Goal: Task Accomplishment & Management: Use online tool/utility

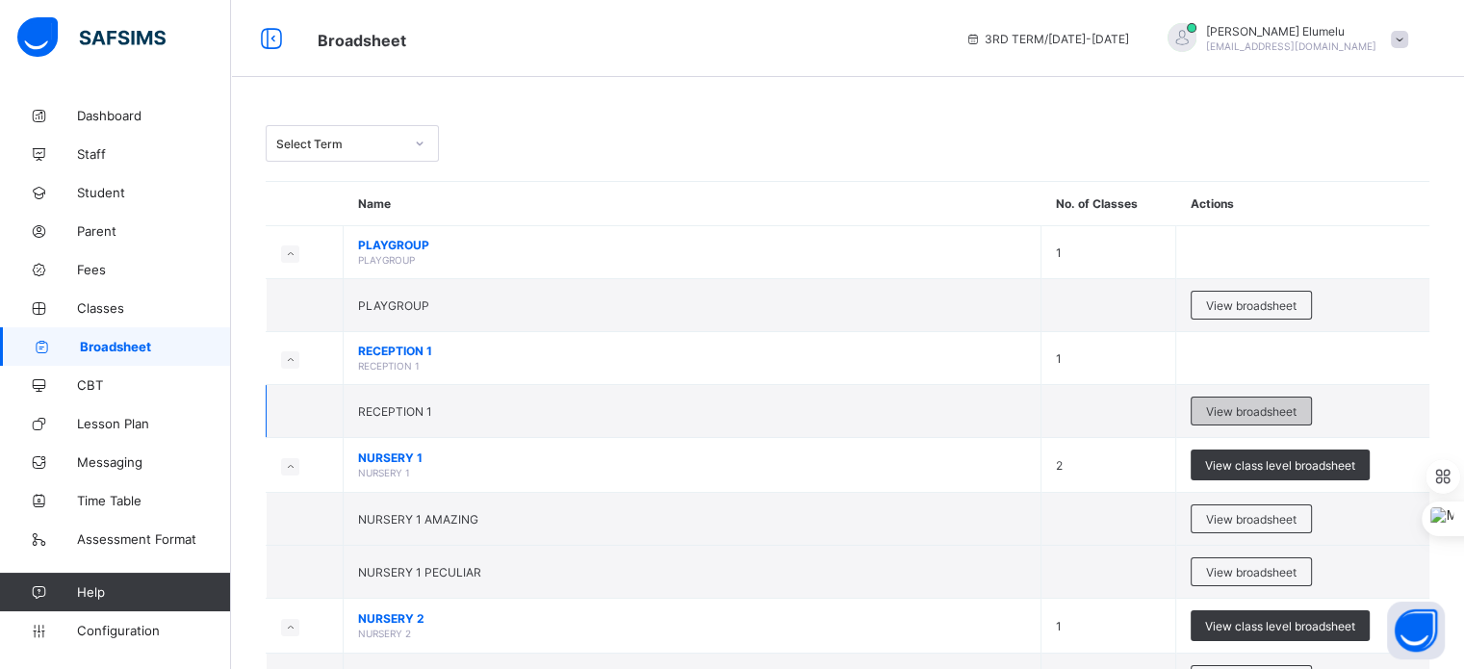
click at [1246, 412] on span "View broadsheet" at bounding box center [1251, 411] width 90 height 14
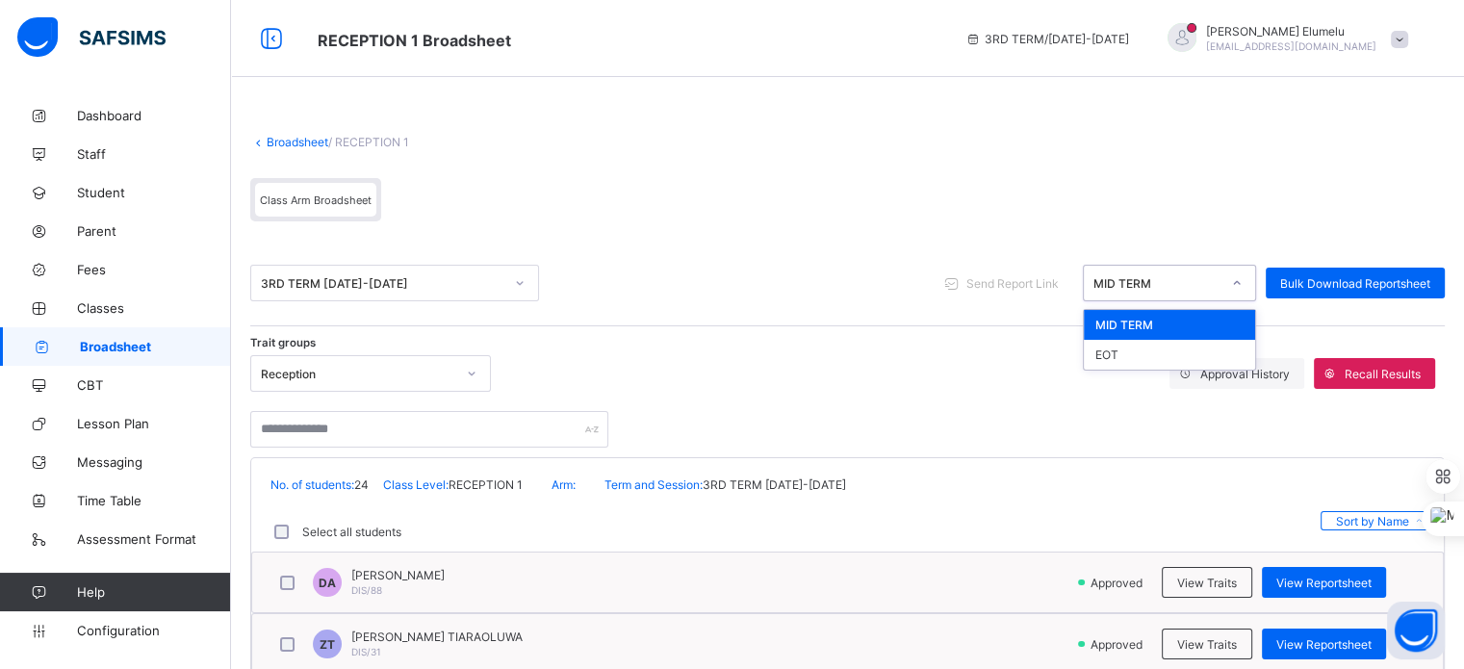
click at [1234, 296] on div at bounding box center [1237, 283] width 33 height 31
click at [1202, 362] on div "EOT" at bounding box center [1169, 355] width 171 height 30
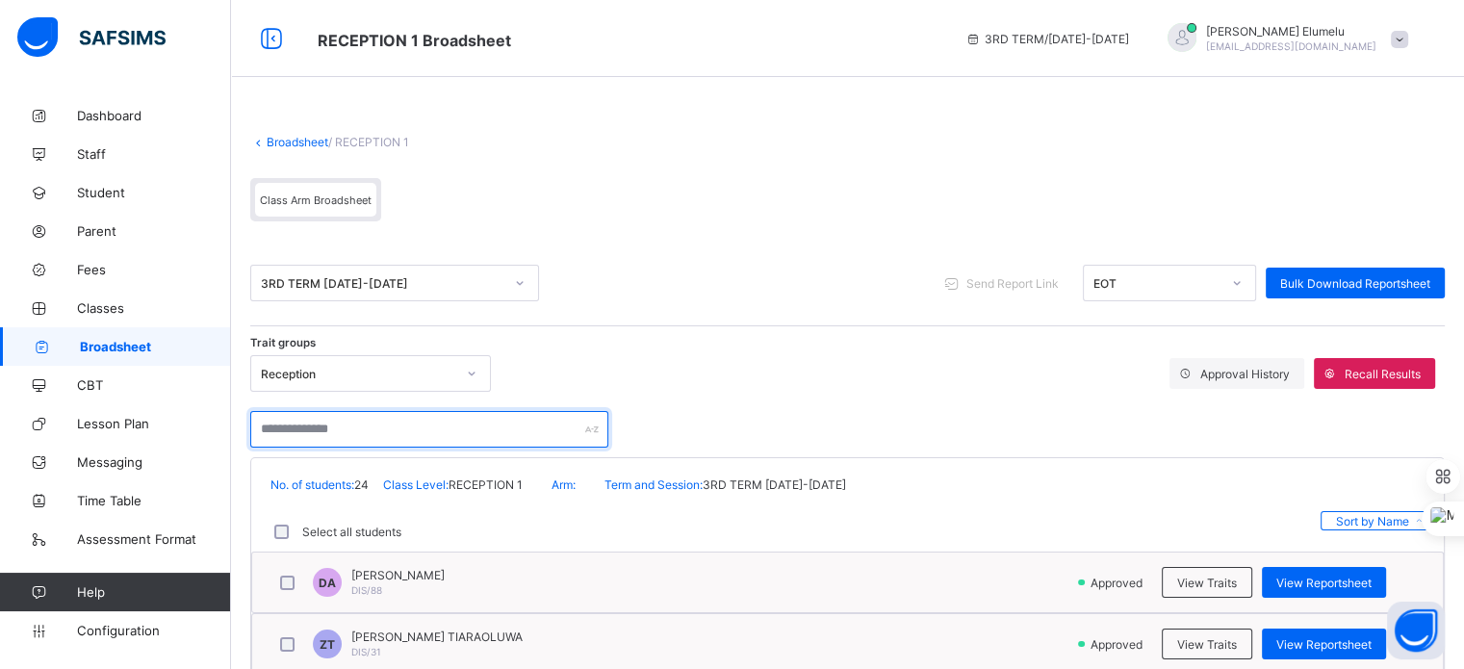
click at [477, 443] on input "text" at bounding box center [429, 429] width 358 height 37
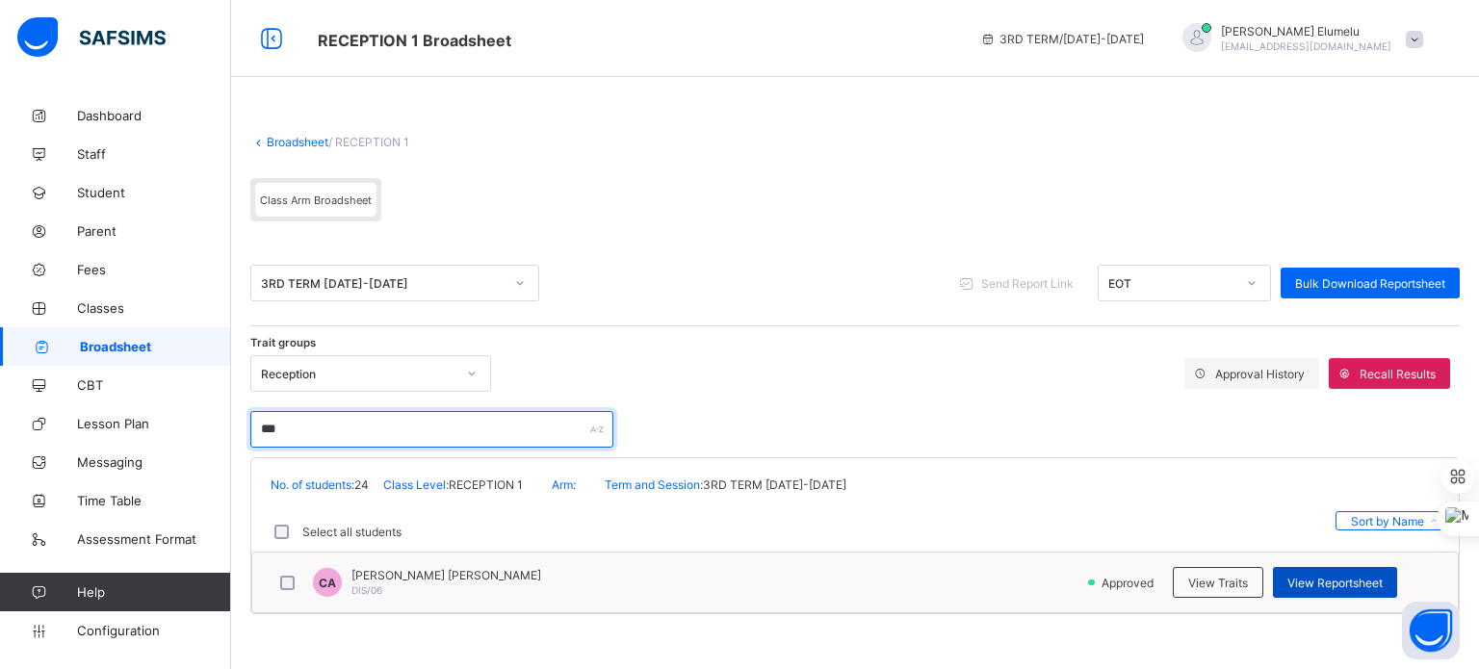
type input "***"
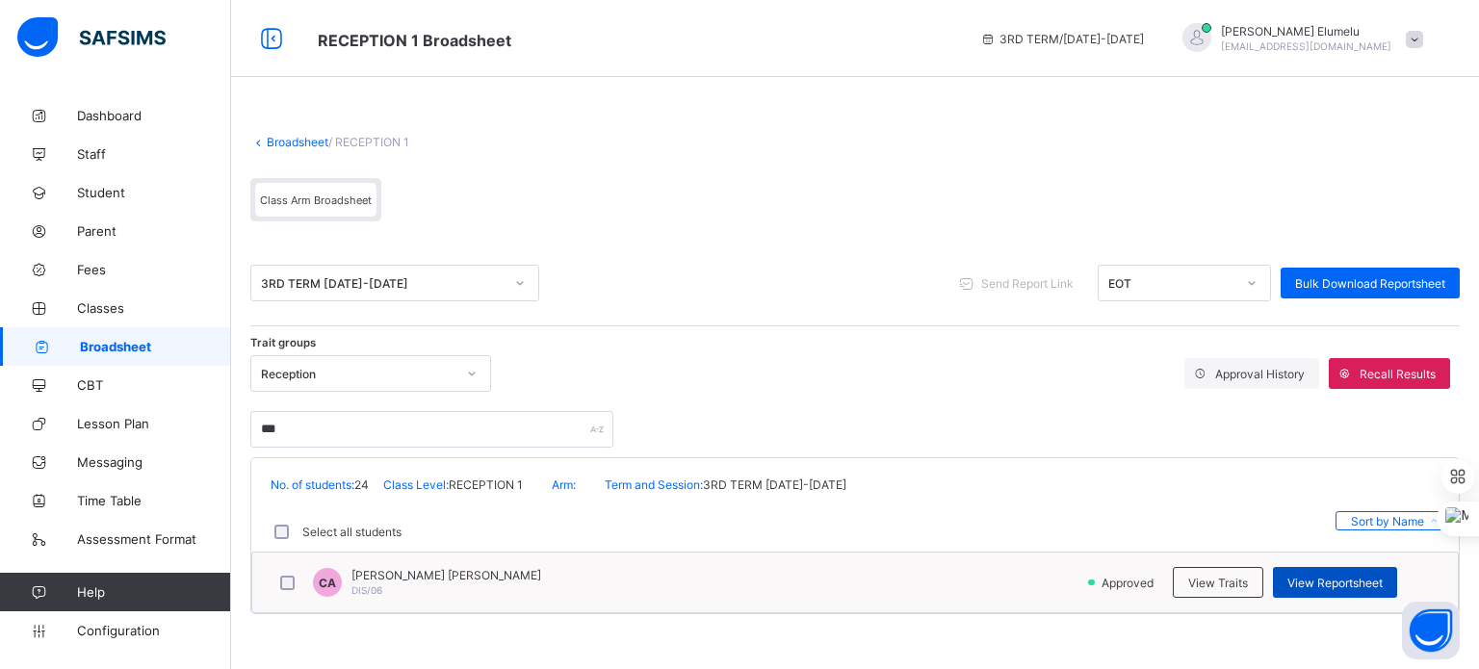
click at [1340, 584] on span "View Reportsheet" at bounding box center [1334, 583] width 95 height 14
click at [151, 632] on span "Configuration" at bounding box center [153, 630] width 153 height 15
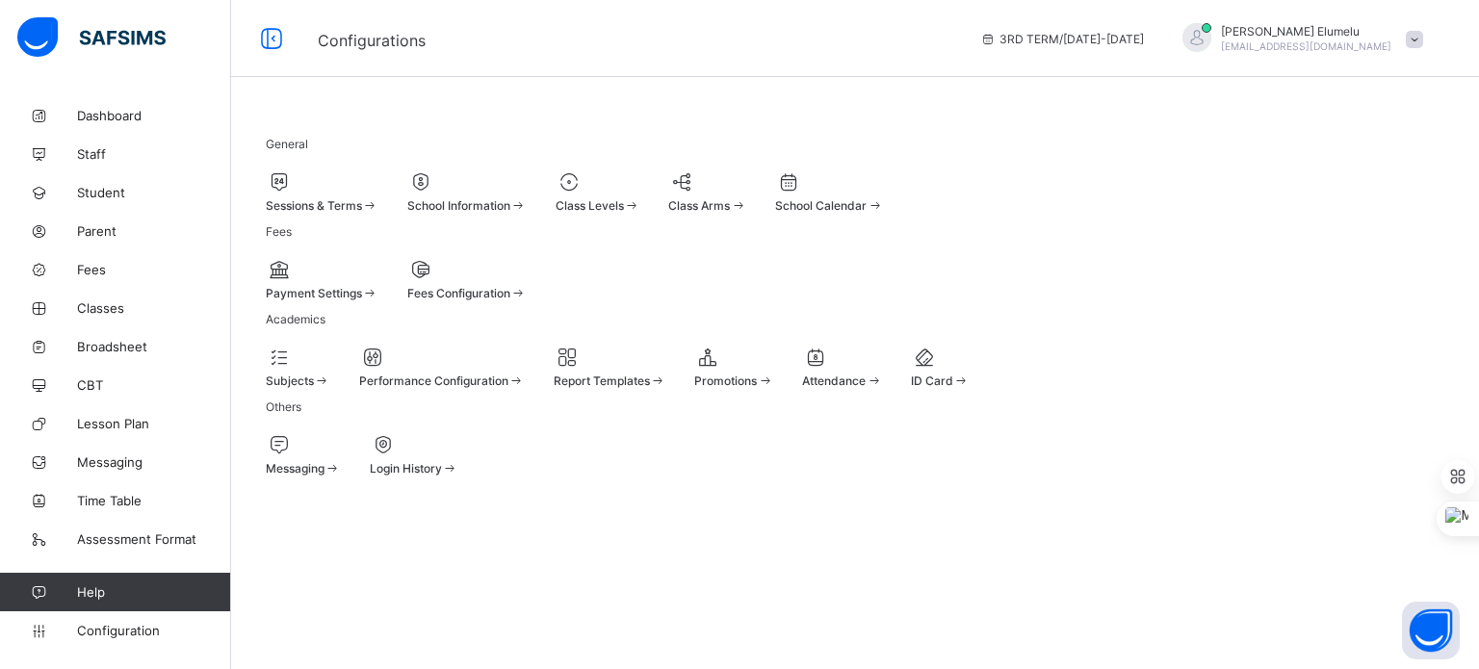
click at [378, 198] on div "Sessions & Terms" at bounding box center [322, 205] width 113 height 14
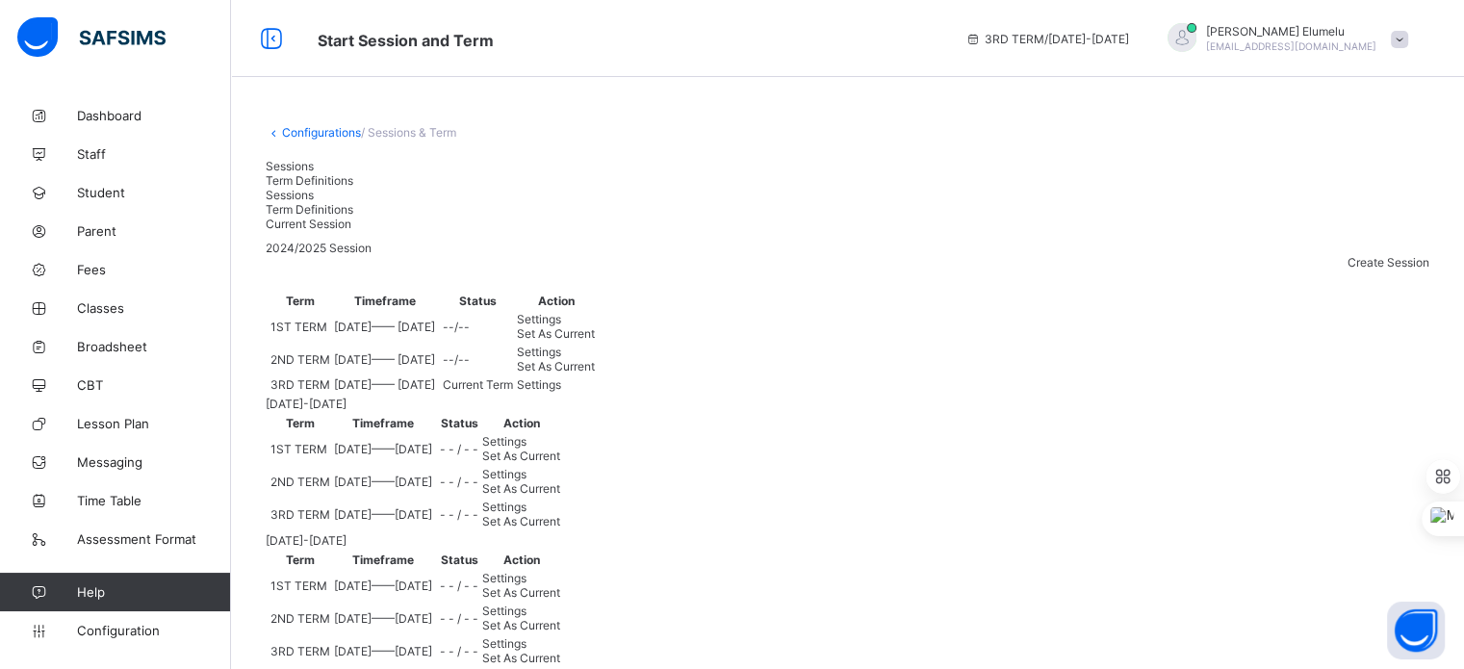
click at [595, 374] on span "Set As Current" at bounding box center [556, 366] width 78 height 14
click at [139, 335] on link "Broadsheet" at bounding box center [115, 346] width 231 height 39
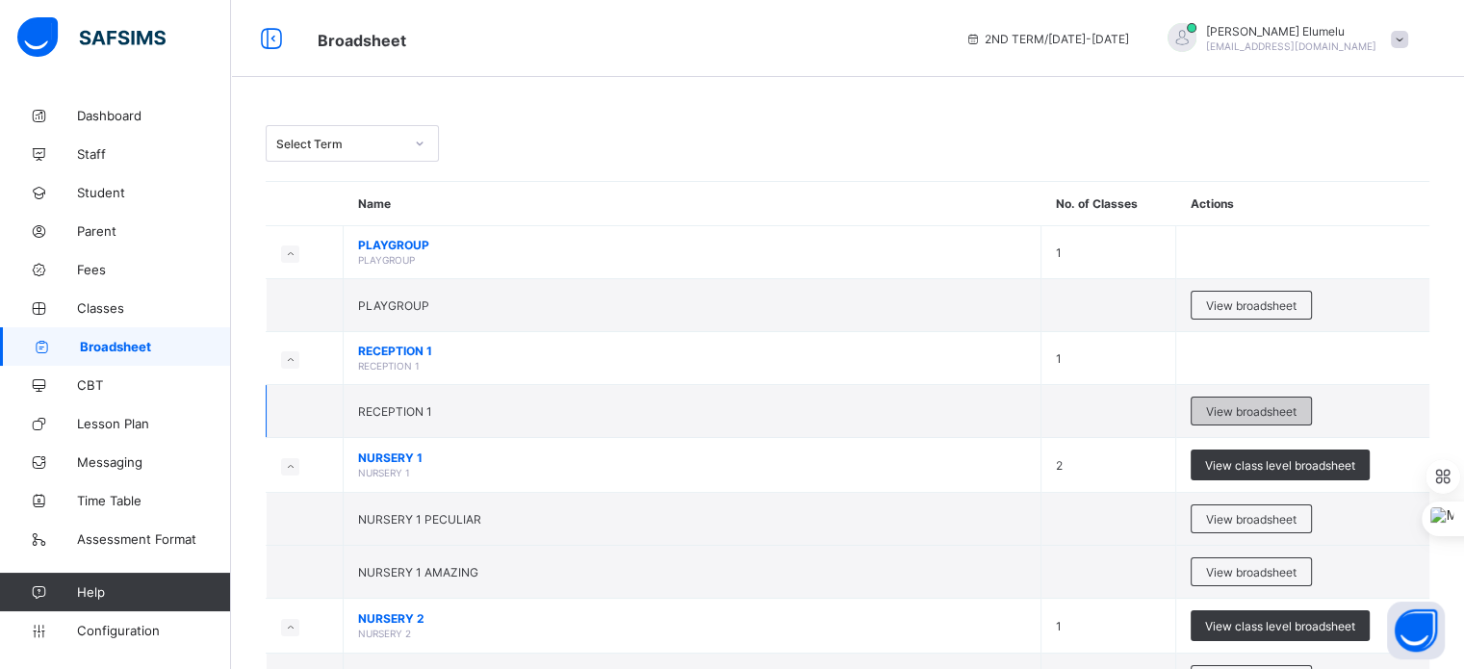
click at [1273, 413] on span "View broadsheet" at bounding box center [1251, 411] width 90 height 14
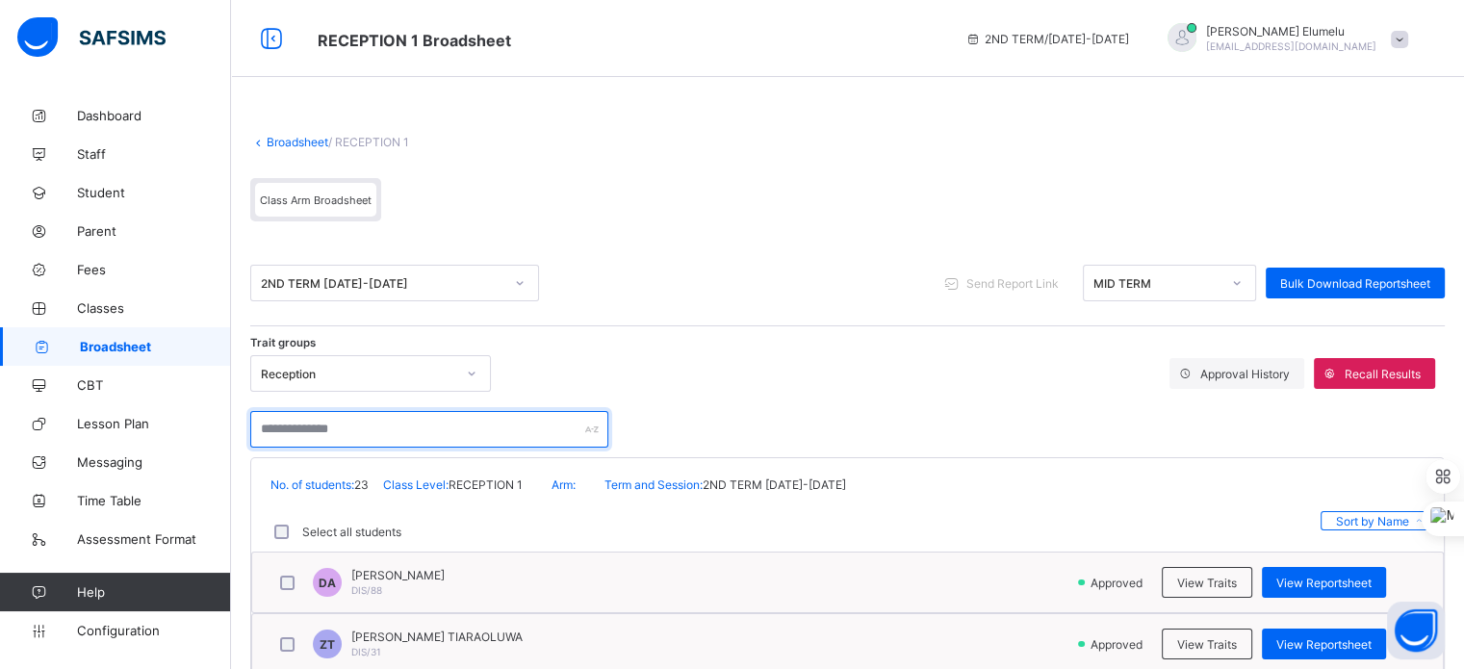
click at [522, 425] on input "text" at bounding box center [429, 429] width 358 height 37
type input "*"
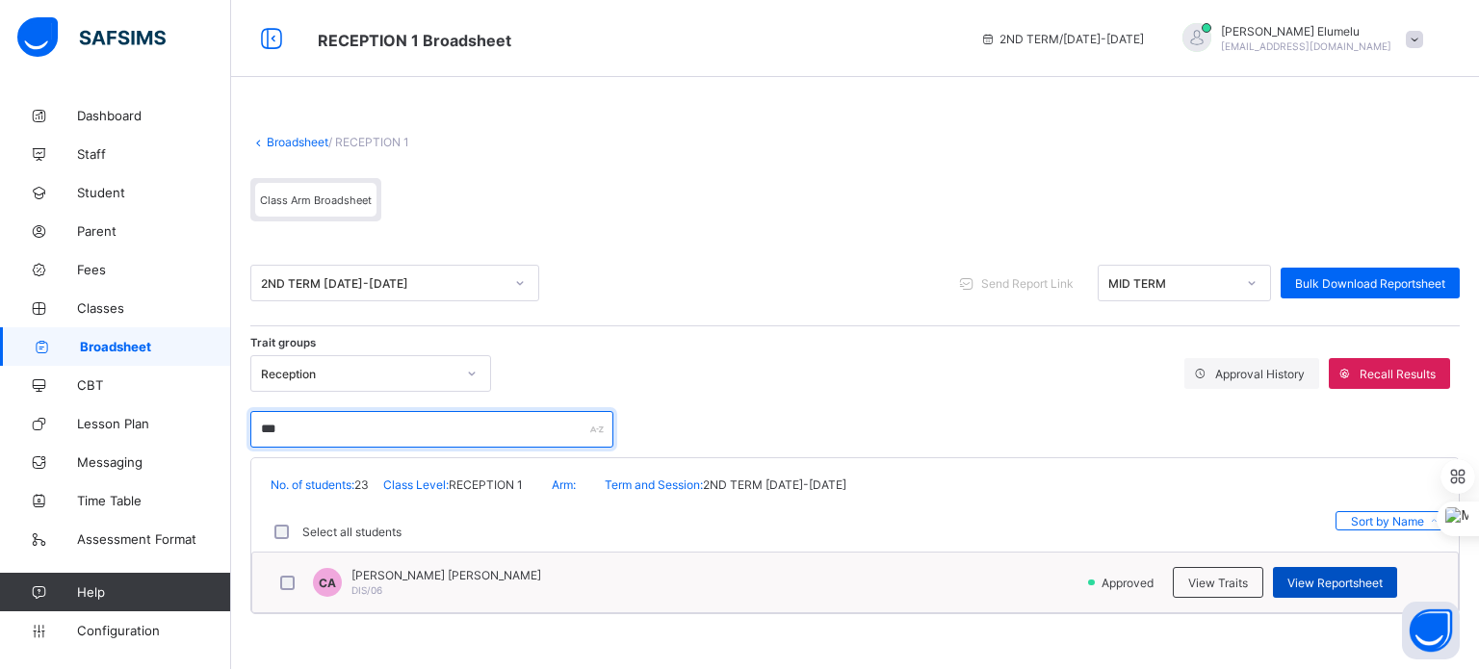
type input "***"
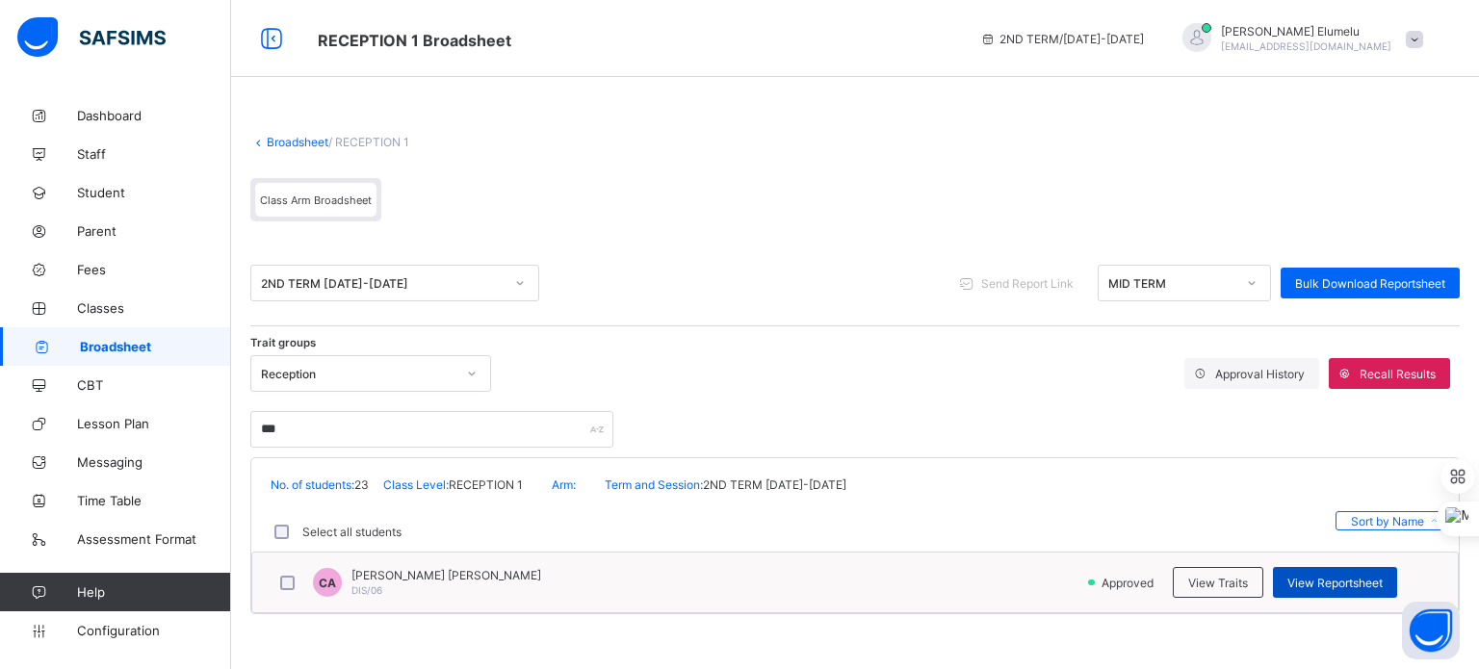
click at [1302, 580] on span "View Reportsheet" at bounding box center [1334, 583] width 95 height 14
click at [400, 373] on div "Reception" at bounding box center [358, 374] width 194 height 14
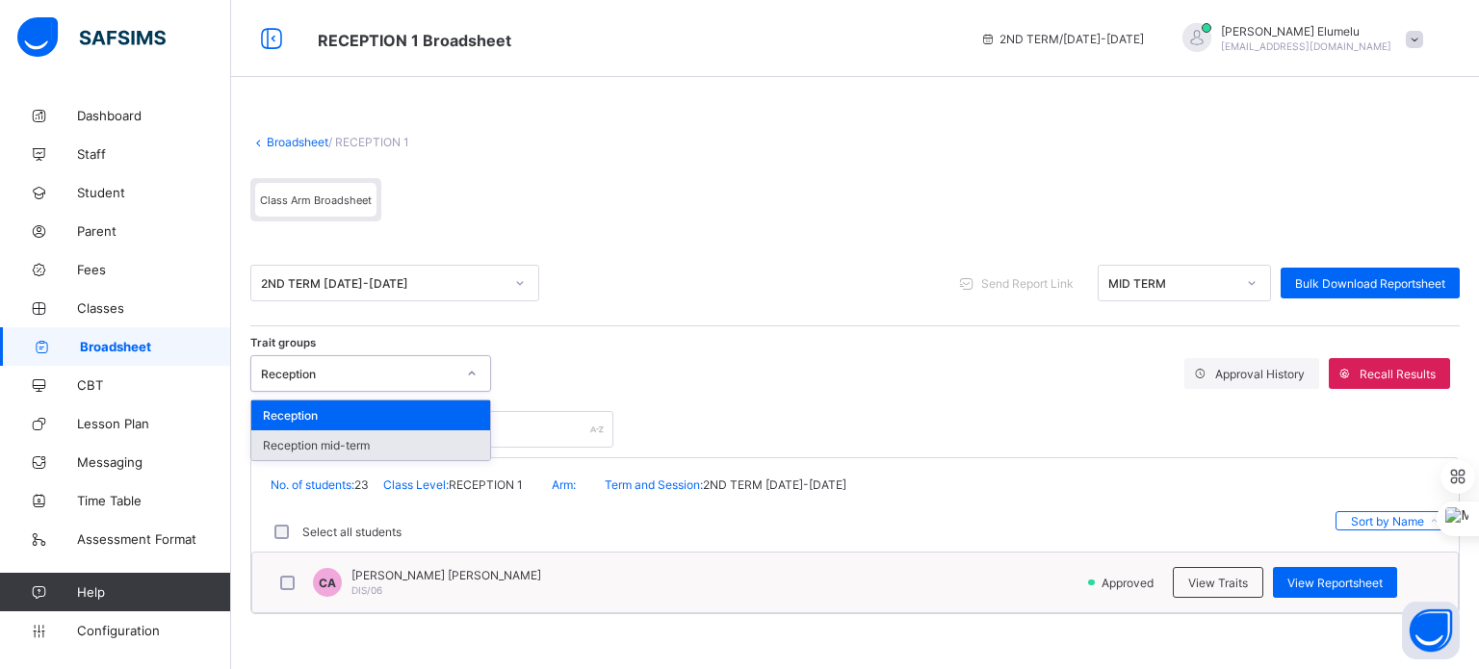
click at [396, 441] on div "Reception mid-term" at bounding box center [370, 445] width 239 height 30
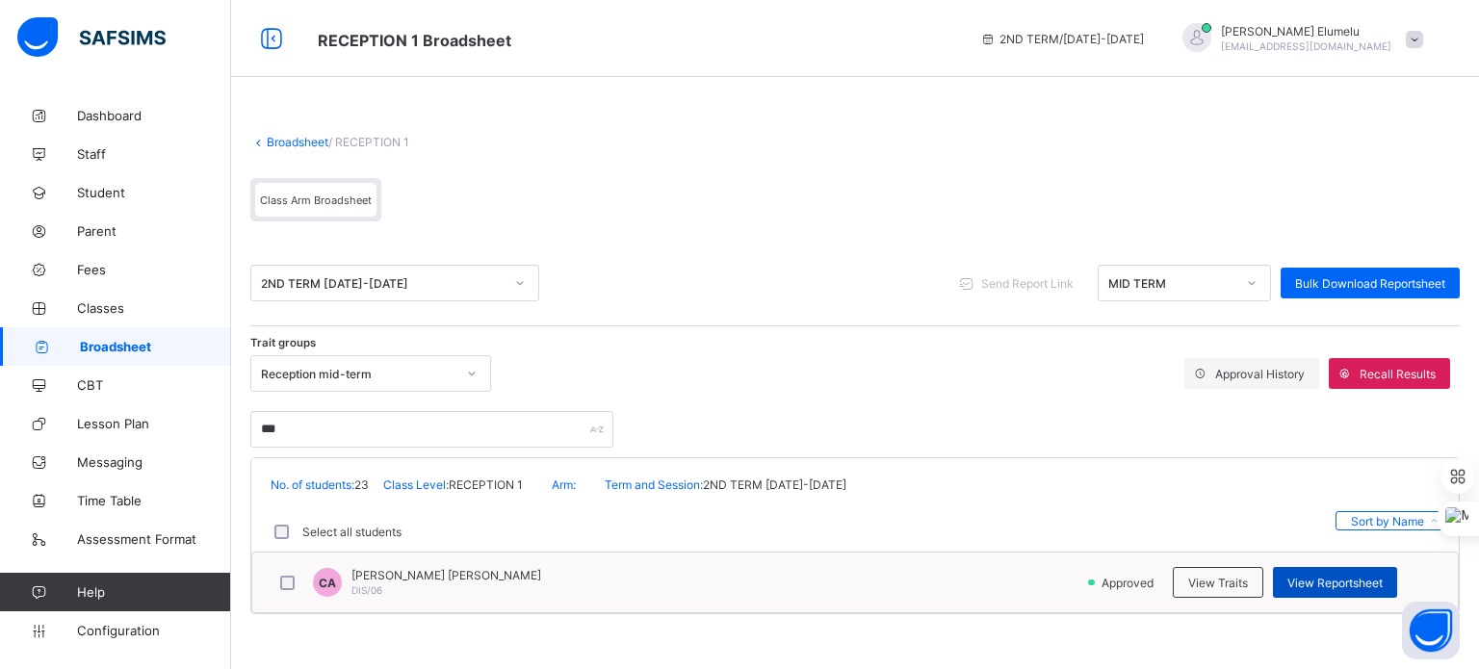
click at [1335, 587] on span "View Reportsheet" at bounding box center [1334, 583] width 95 height 14
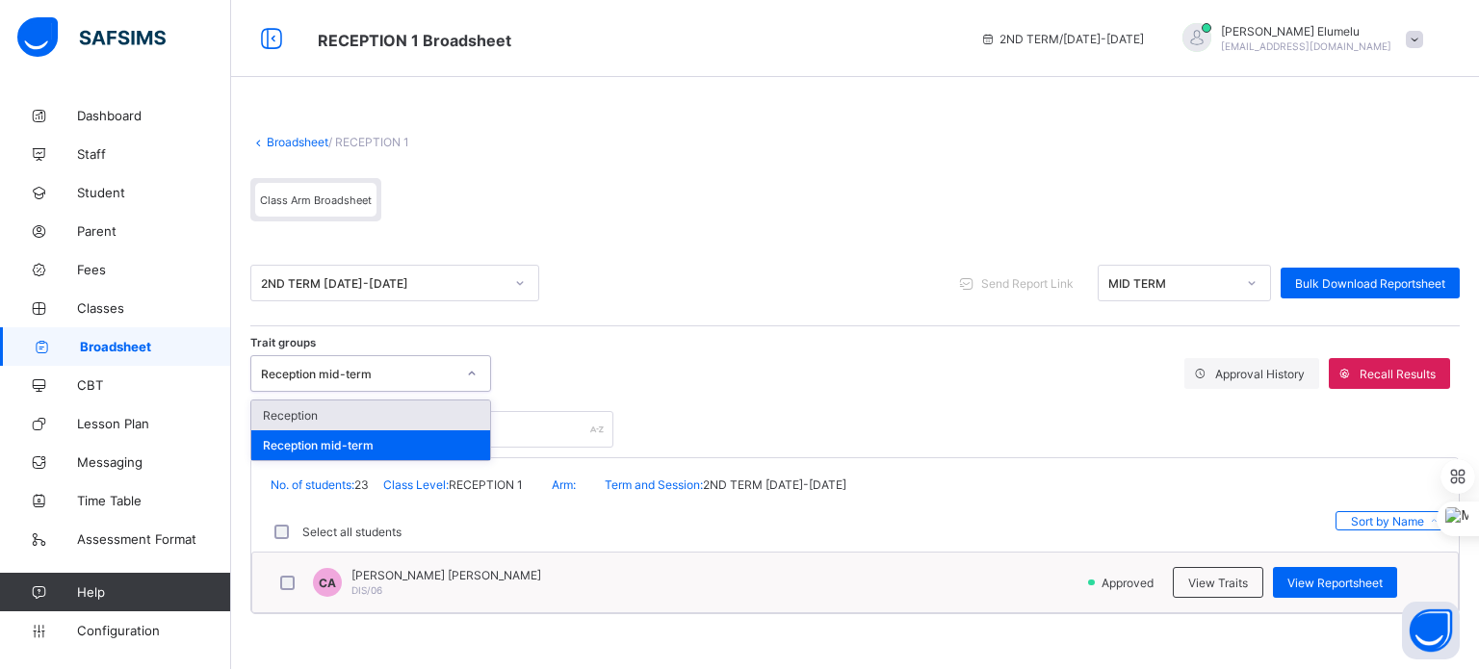
click at [417, 363] on div "Reception mid-term" at bounding box center [352, 373] width 202 height 27
click at [384, 416] on div "Reception" at bounding box center [370, 415] width 239 height 30
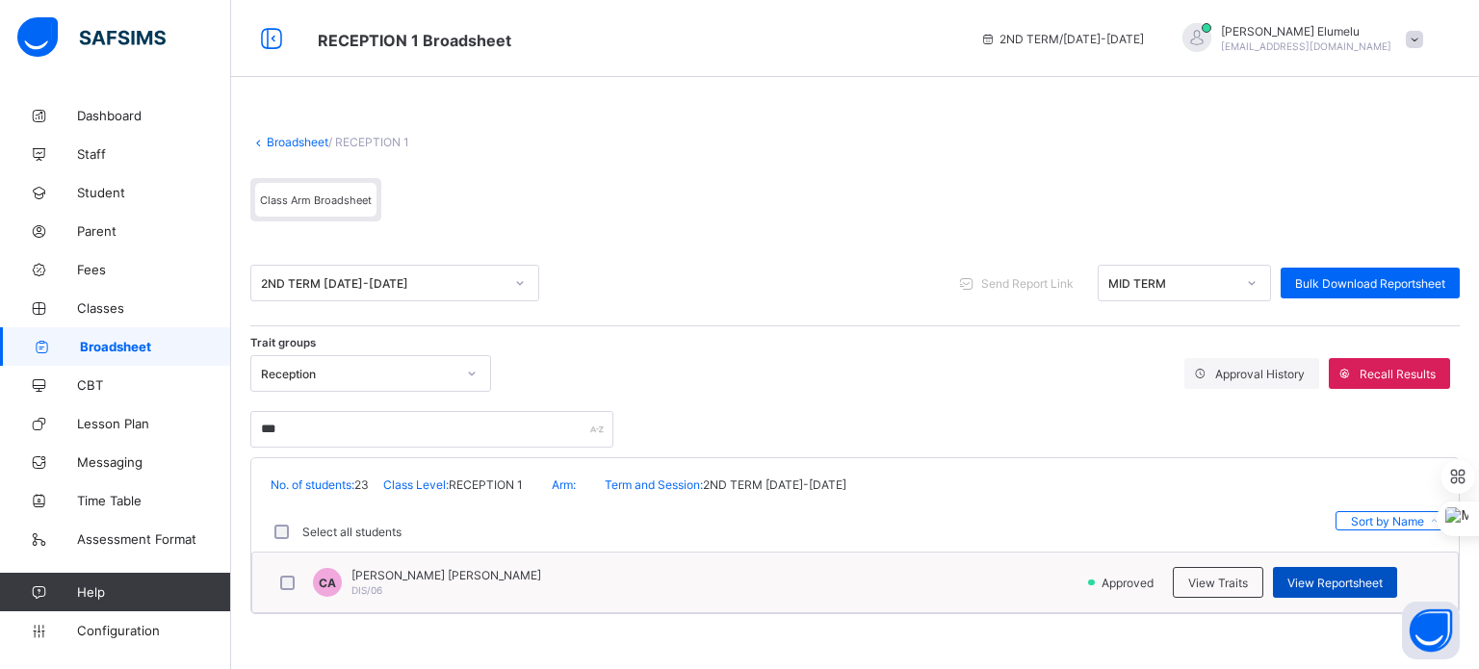
click at [1303, 586] on span "View Reportsheet" at bounding box center [1334, 583] width 95 height 14
click at [1178, 283] on div "MID TERM" at bounding box center [1171, 283] width 127 height 14
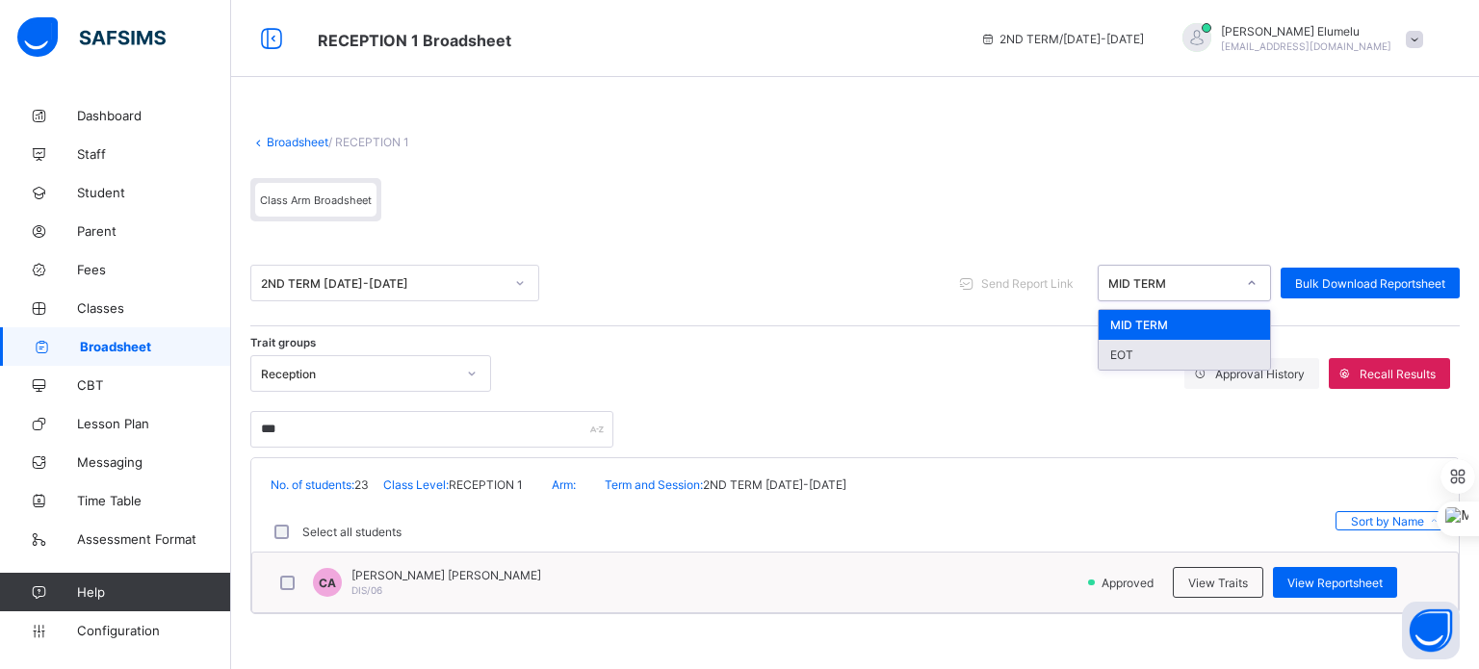
click at [1125, 360] on div "EOT" at bounding box center [1183, 355] width 171 height 30
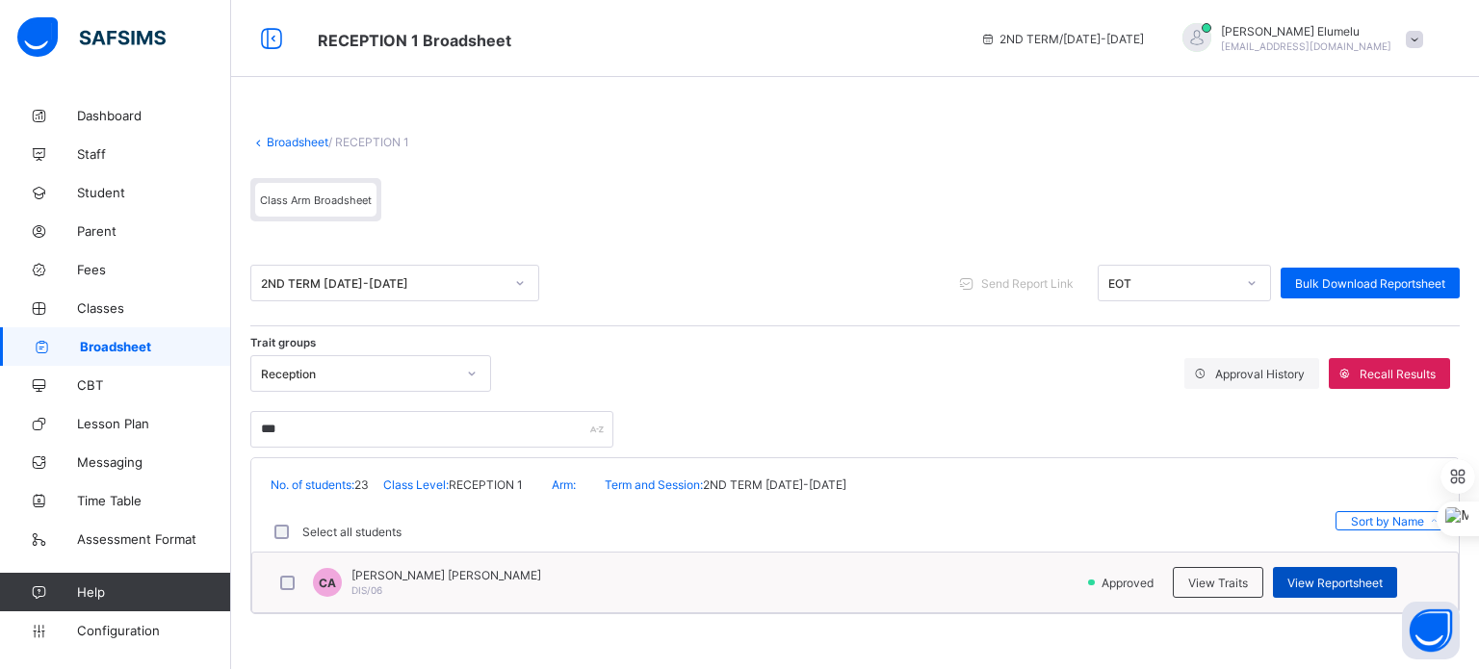
click at [1328, 581] on span "View Reportsheet" at bounding box center [1334, 583] width 95 height 14
click at [132, 626] on span "Configuration" at bounding box center [153, 630] width 153 height 15
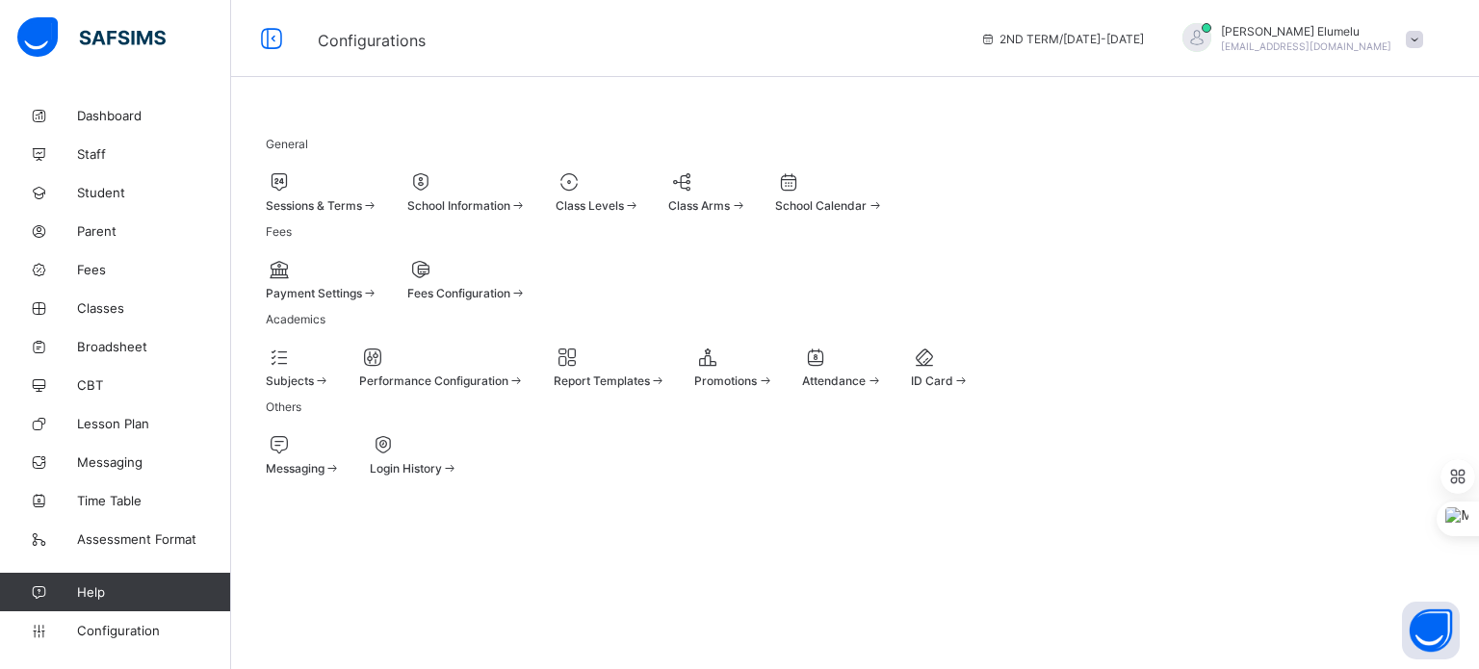
click at [376, 193] on span at bounding box center [322, 195] width 113 height 5
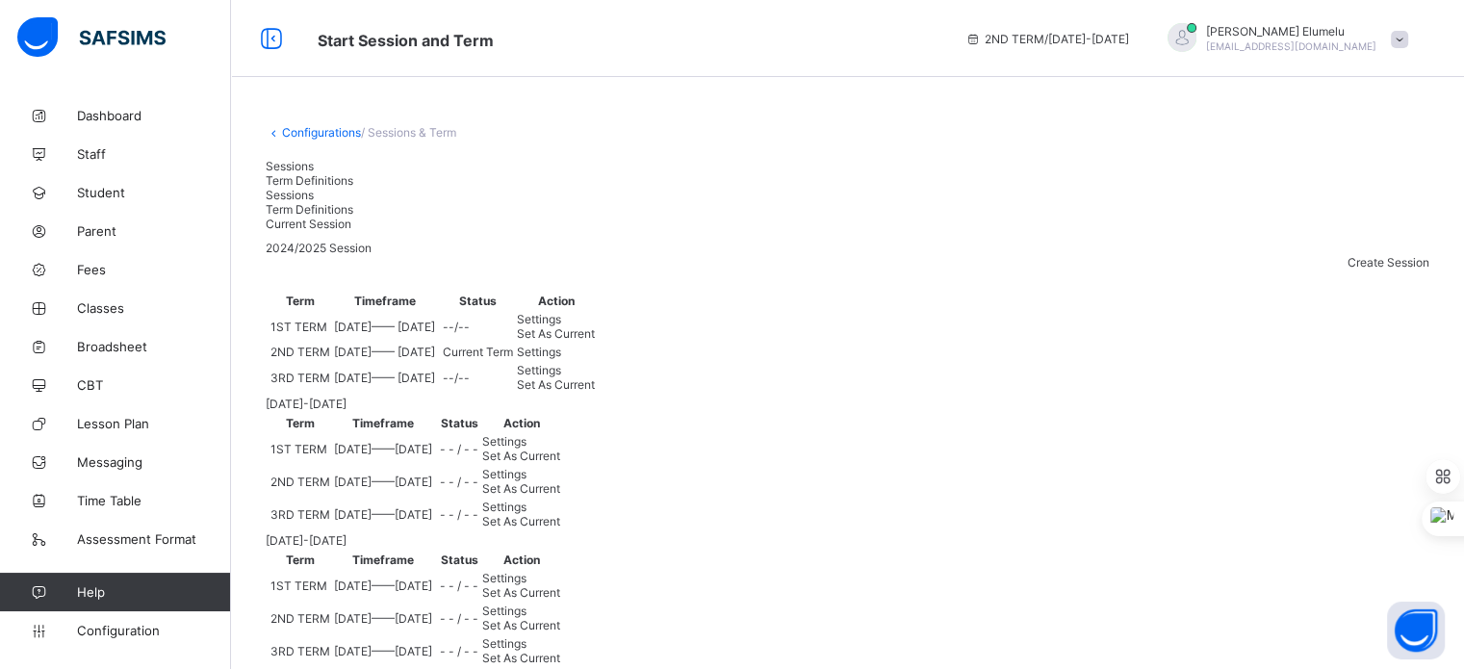
click at [595, 341] on span "Set As Current" at bounding box center [556, 333] width 78 height 14
click at [117, 626] on span "Configuration" at bounding box center [153, 630] width 153 height 15
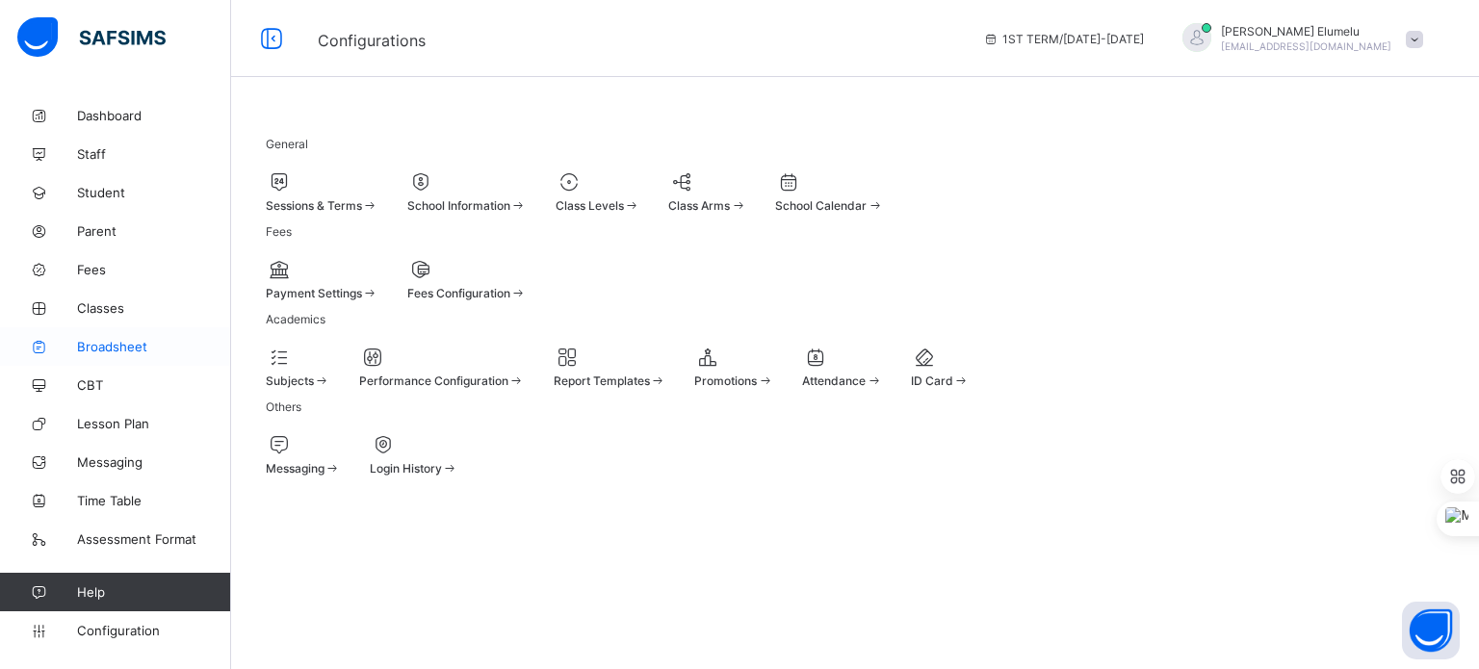
click at [129, 346] on span "Broadsheet" at bounding box center [154, 346] width 154 height 15
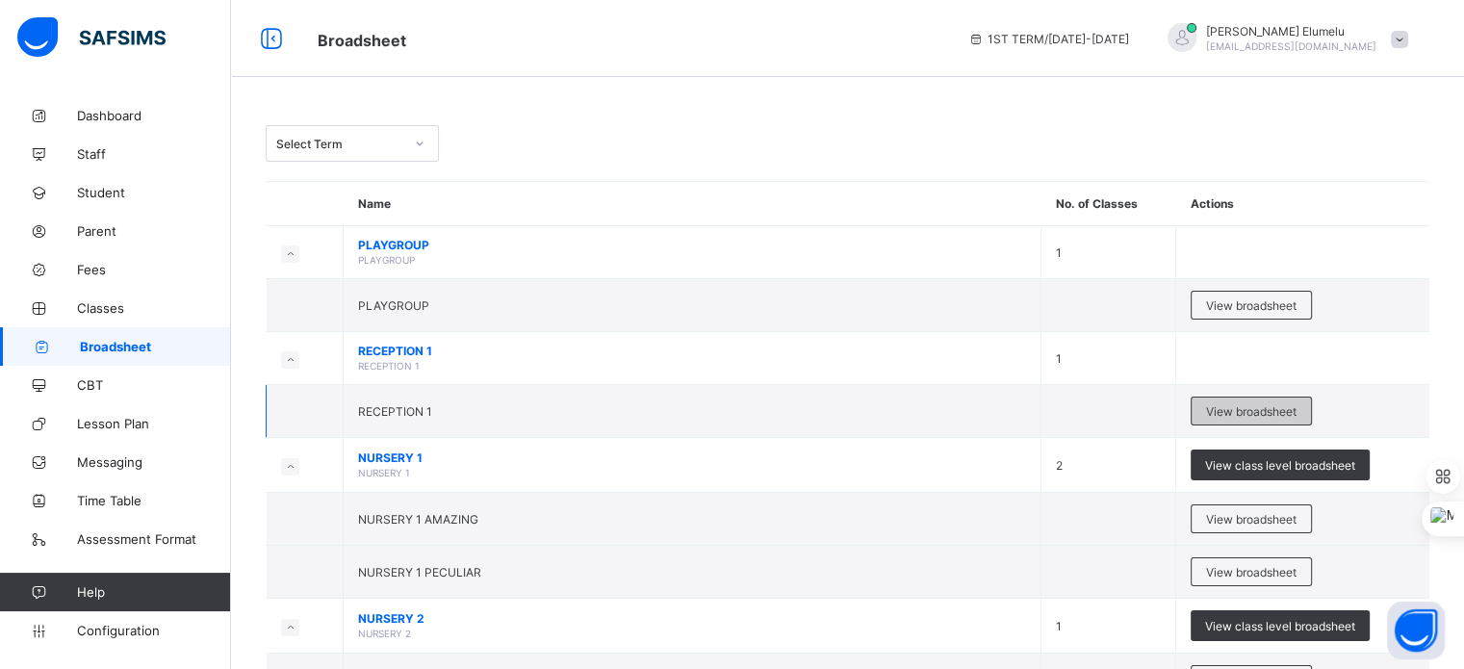
click at [1266, 406] on span "View broadsheet" at bounding box center [1251, 411] width 90 height 14
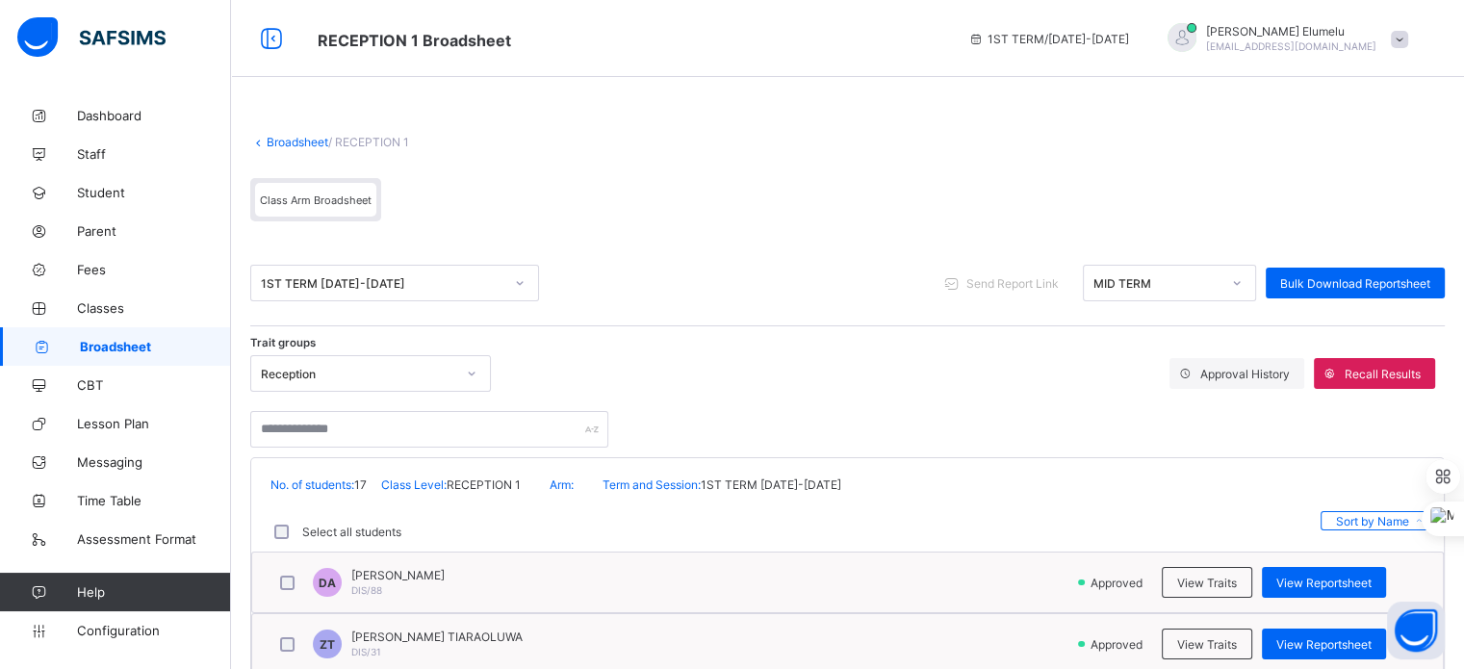
click at [1162, 271] on div "MID TERM" at bounding box center [1151, 283] width 135 height 27
click at [1146, 353] on div "EOT" at bounding box center [1169, 355] width 171 height 30
click at [421, 372] on div "Reception" at bounding box center [358, 374] width 194 height 14
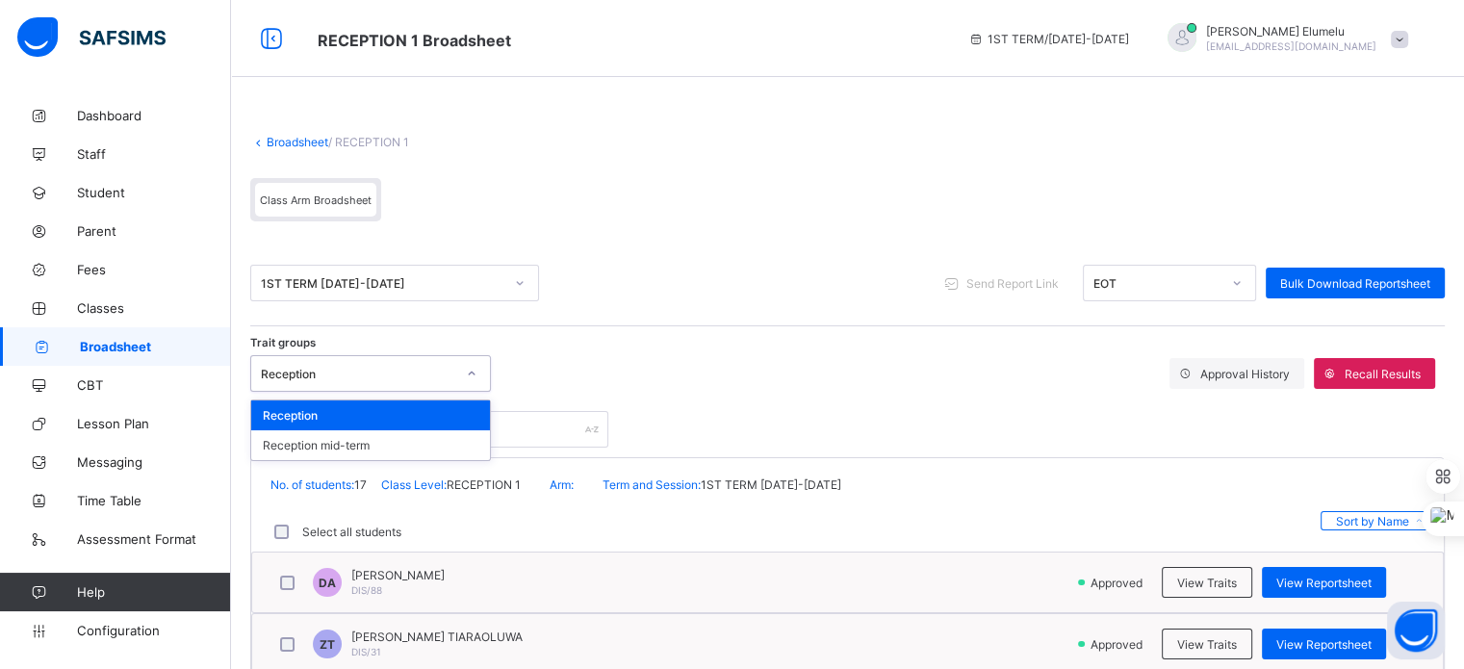
click at [408, 411] on div "Reception" at bounding box center [370, 415] width 239 height 30
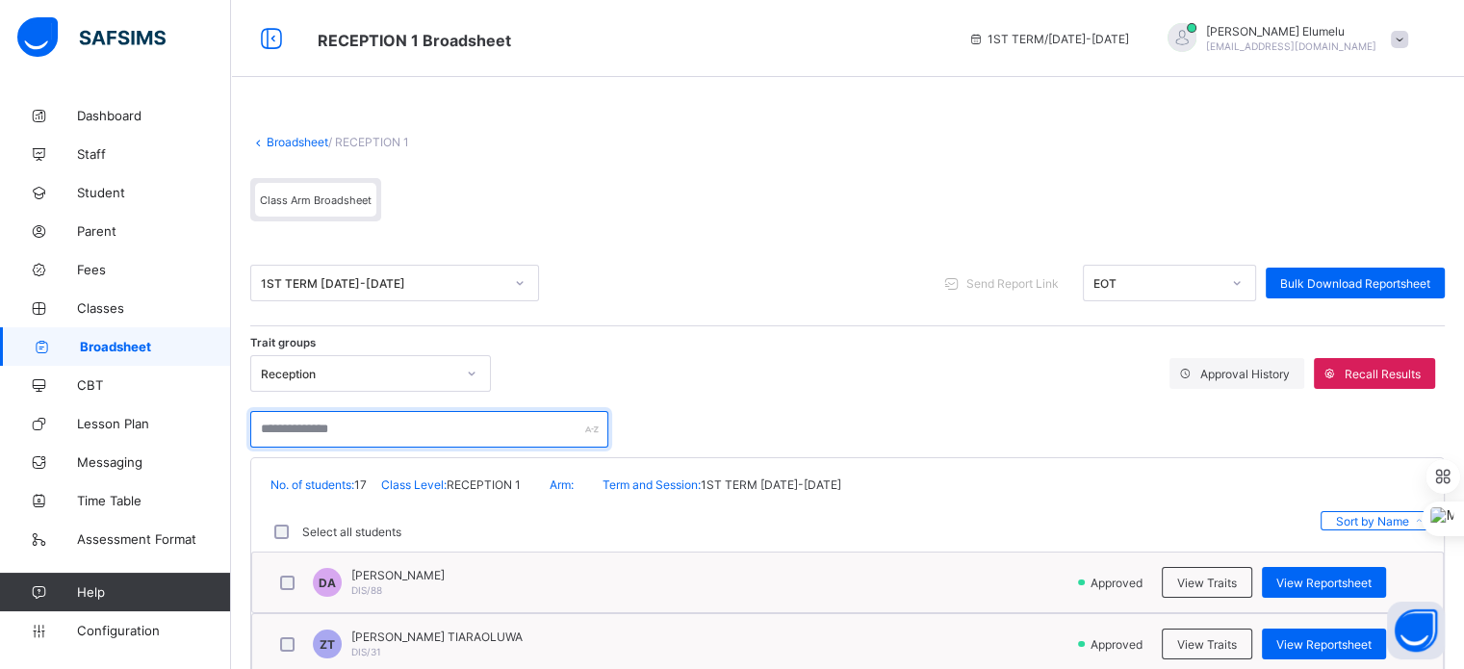
click at [406, 429] on input "text" at bounding box center [429, 429] width 358 height 37
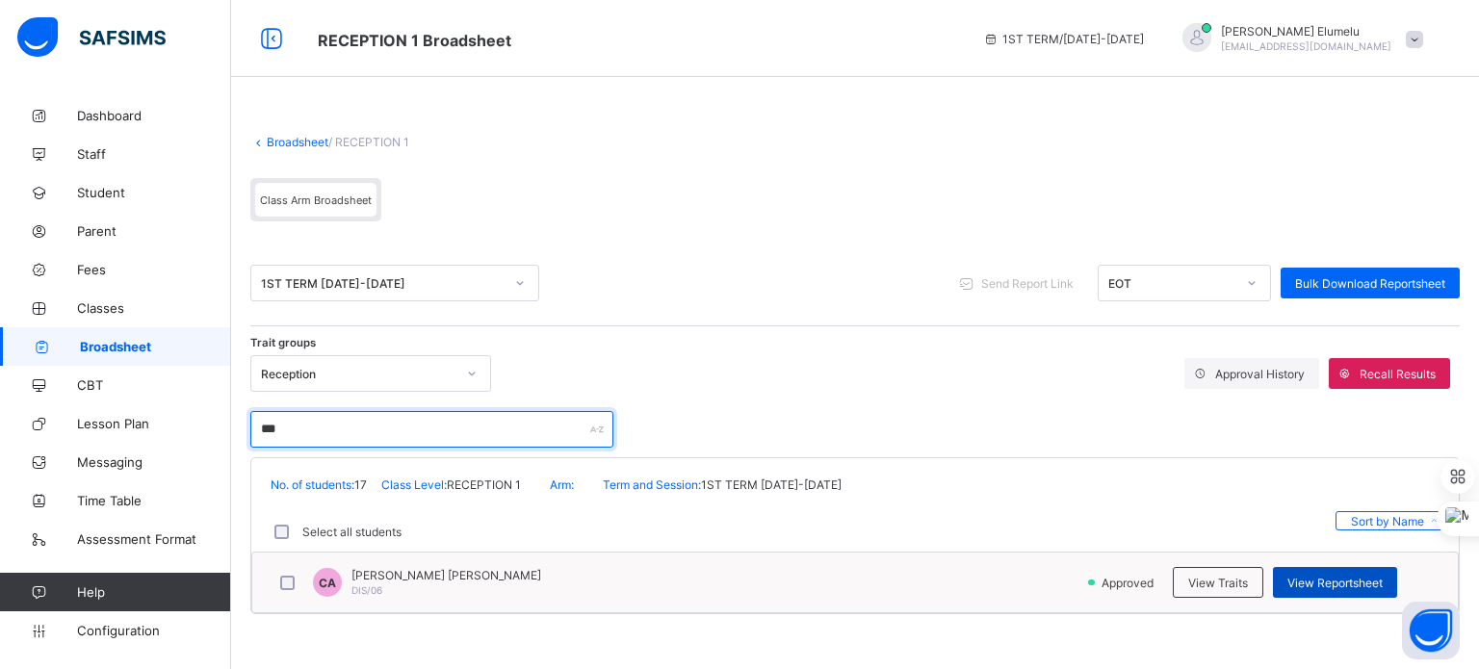
type input "***"
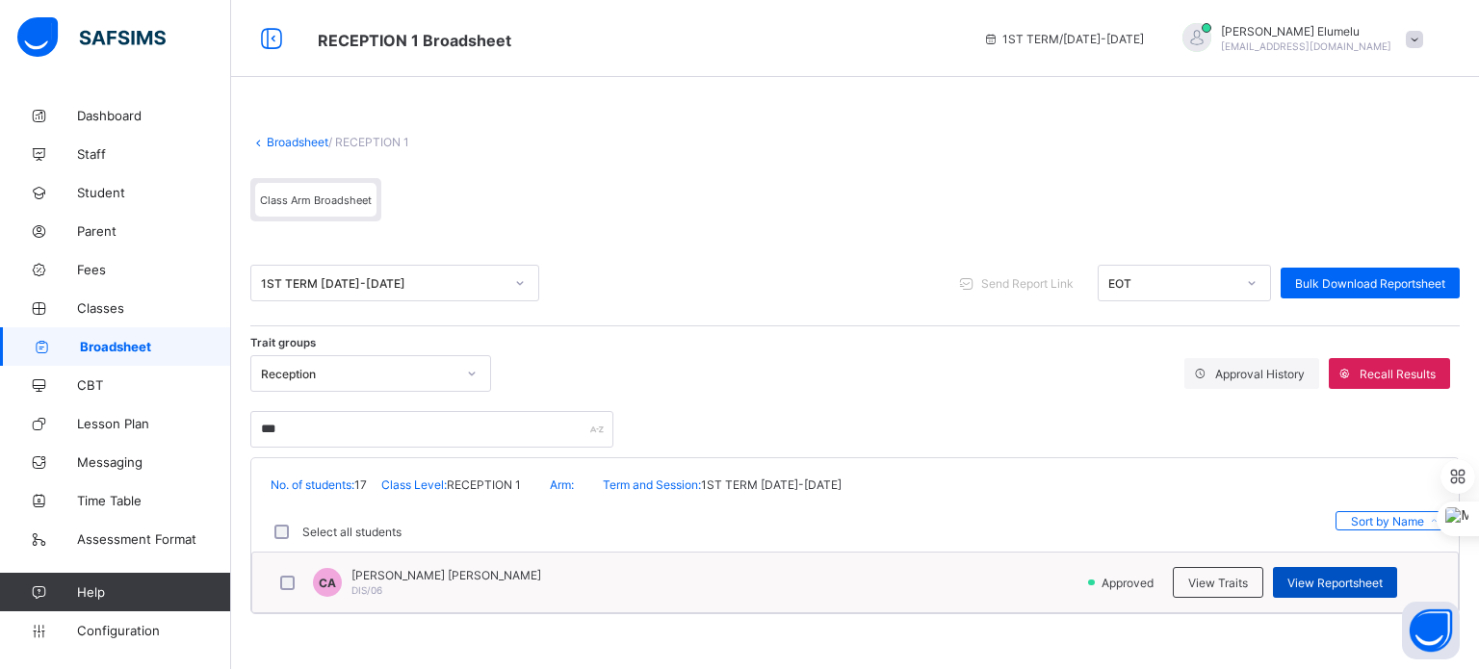
click at [1291, 576] on span "View Reportsheet" at bounding box center [1334, 583] width 95 height 14
click at [152, 632] on span "Configuration" at bounding box center [153, 630] width 153 height 15
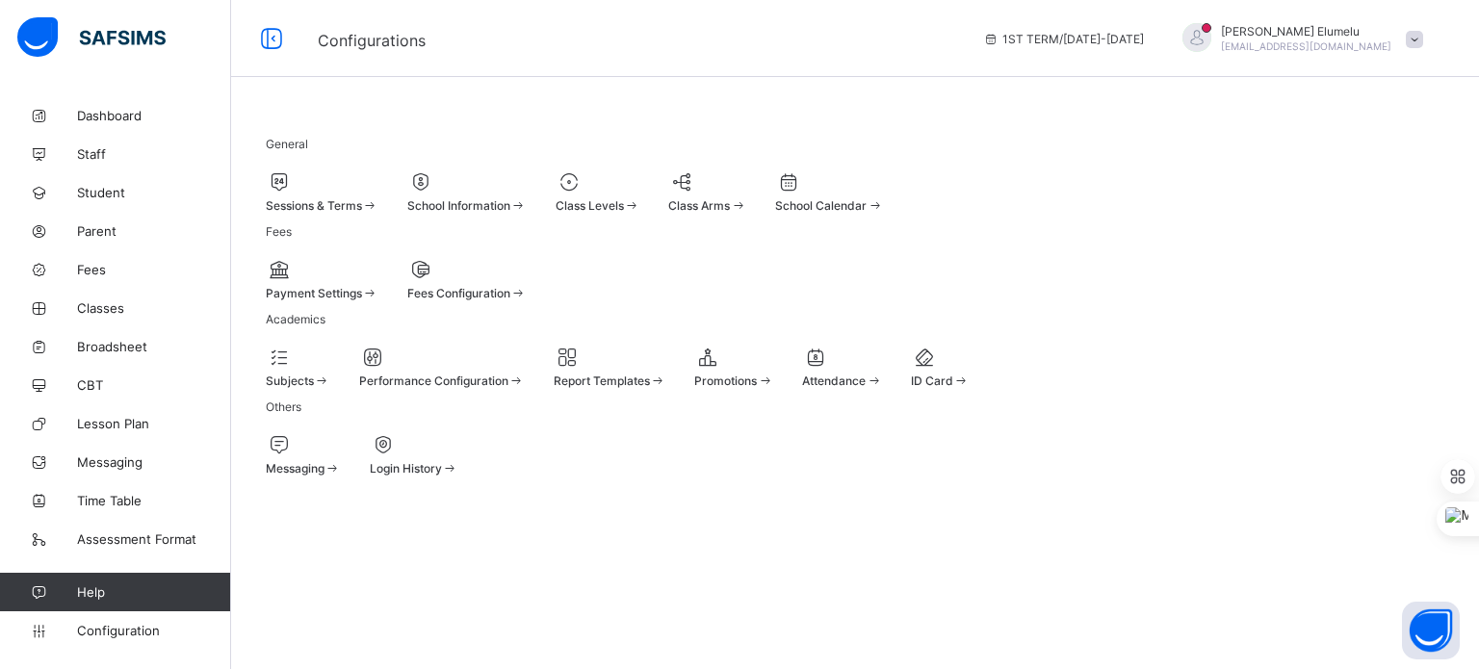
click at [378, 199] on div "Sessions & Terms" at bounding box center [322, 205] width 113 height 14
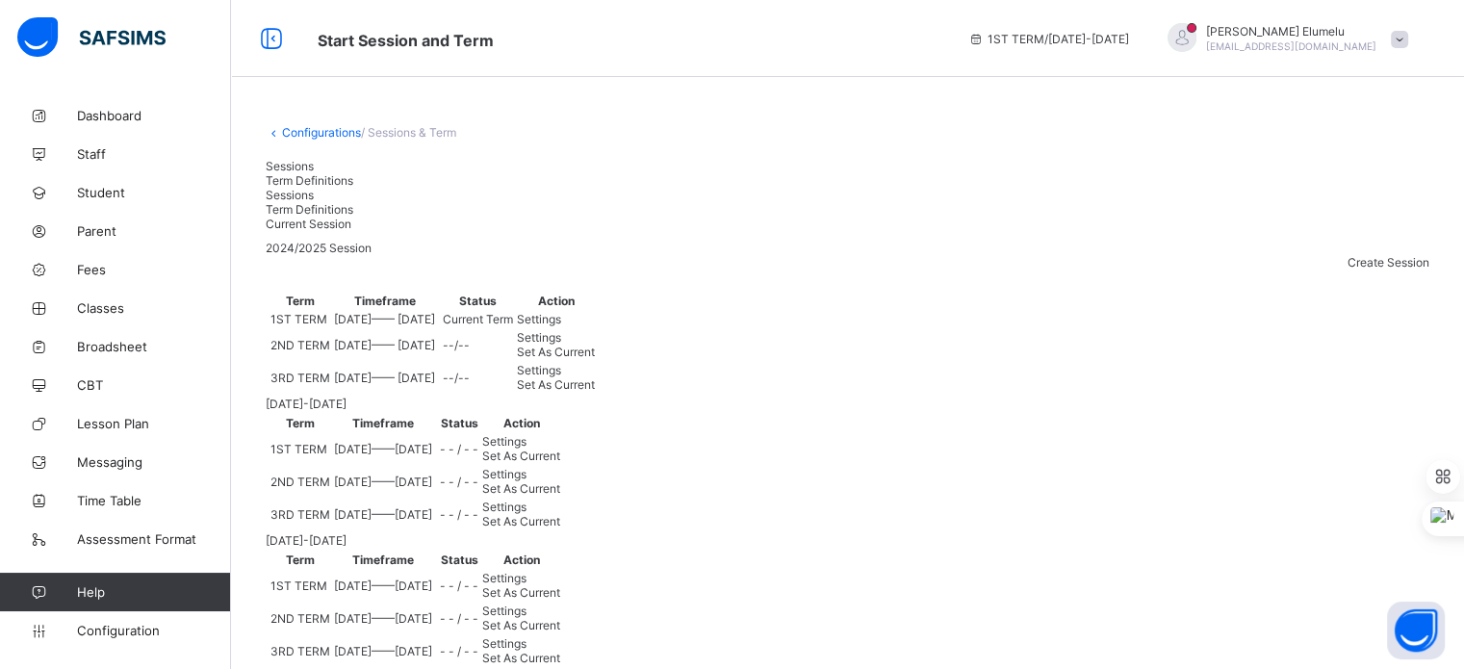
click at [595, 392] on div "Set As Current" at bounding box center [556, 384] width 78 height 14
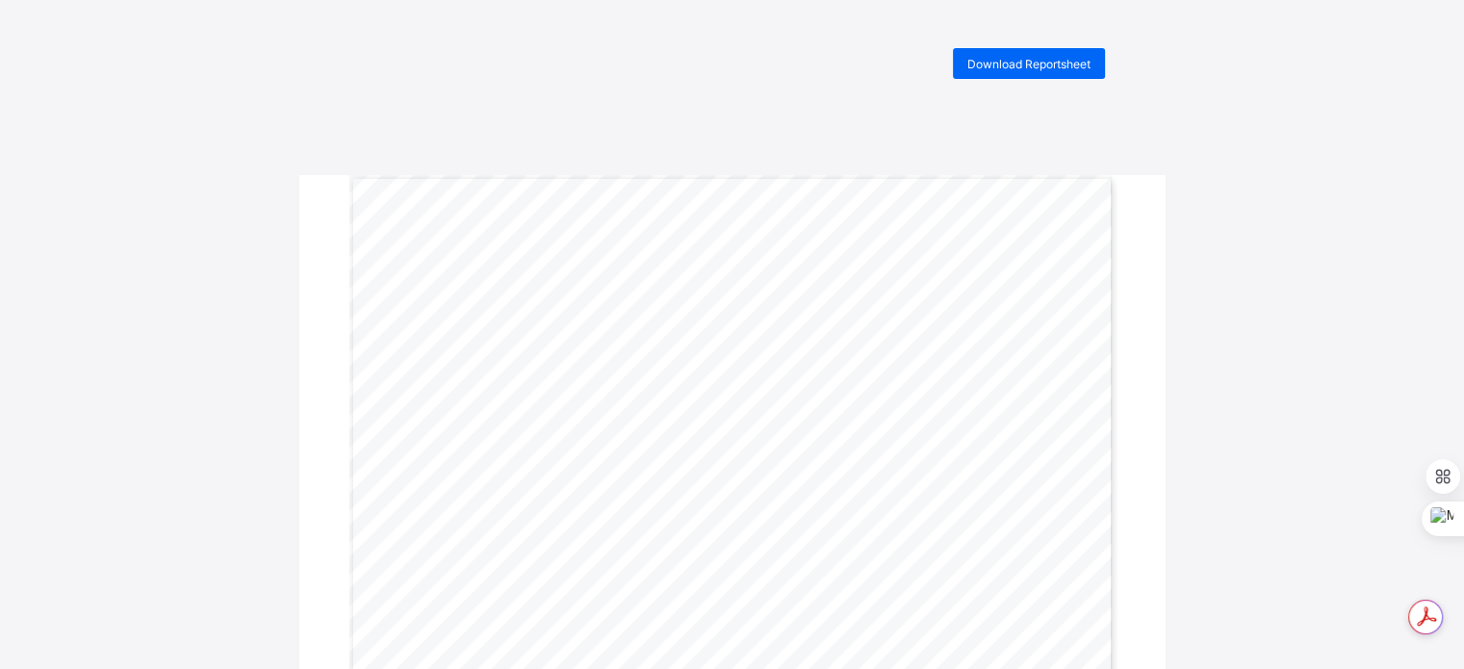
click at [1059, 79] on div "Download Reportsheet END OF TERM REPORT | 3RD TERM [DATE]-[DATE] PUPIL’S NAME: …" at bounding box center [732, 607] width 1464 height 1119
click at [1034, 64] on span "Download Reportsheet" at bounding box center [1028, 64] width 123 height 14
